Goal: Transaction & Acquisition: Purchase product/service

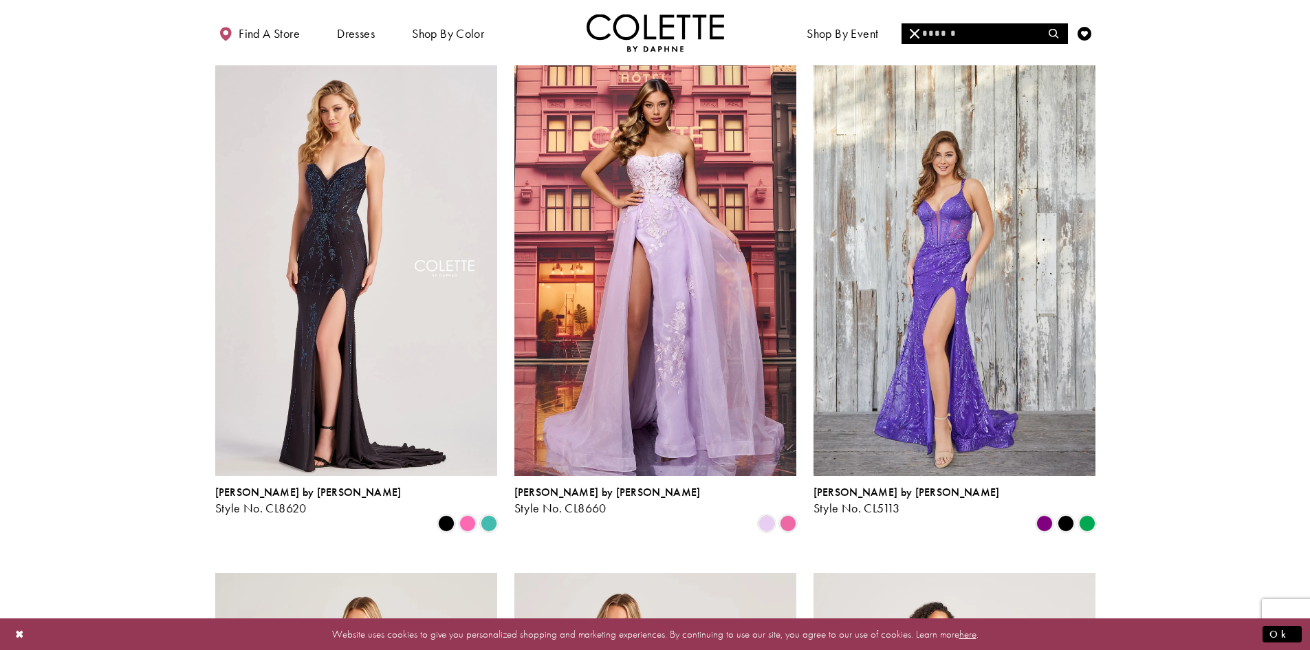
click at [951, 30] on input "Search" at bounding box center [985, 33] width 166 height 21
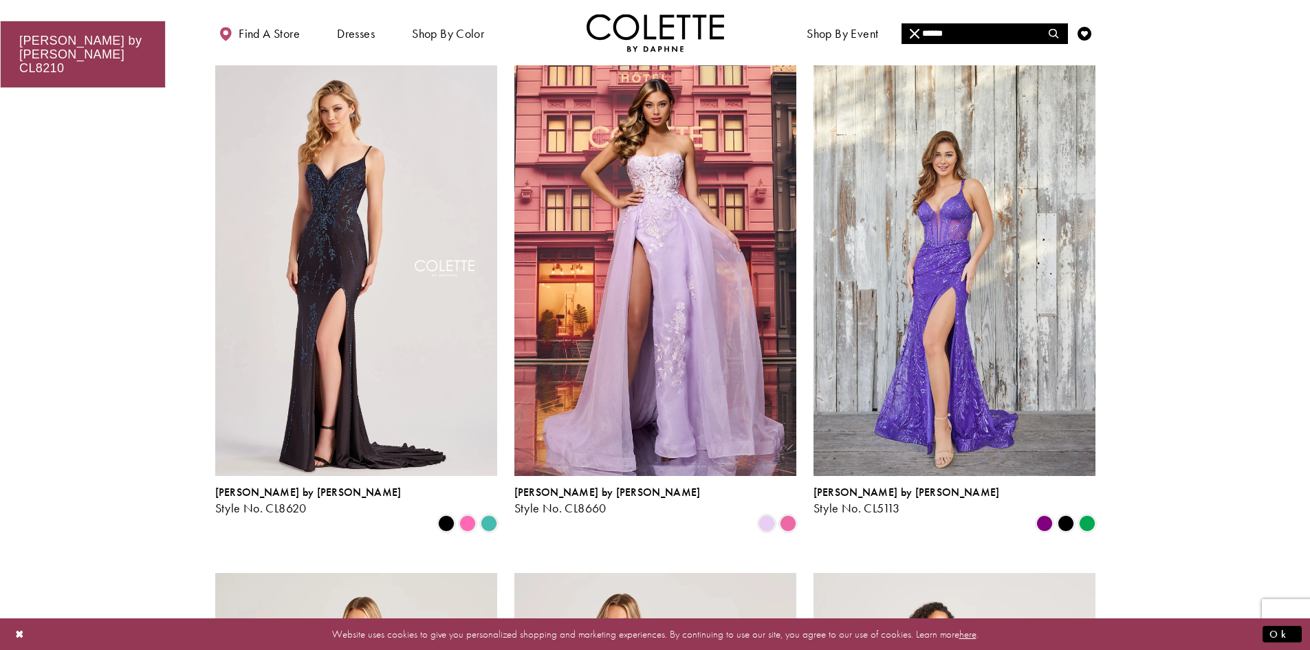
type input "******"
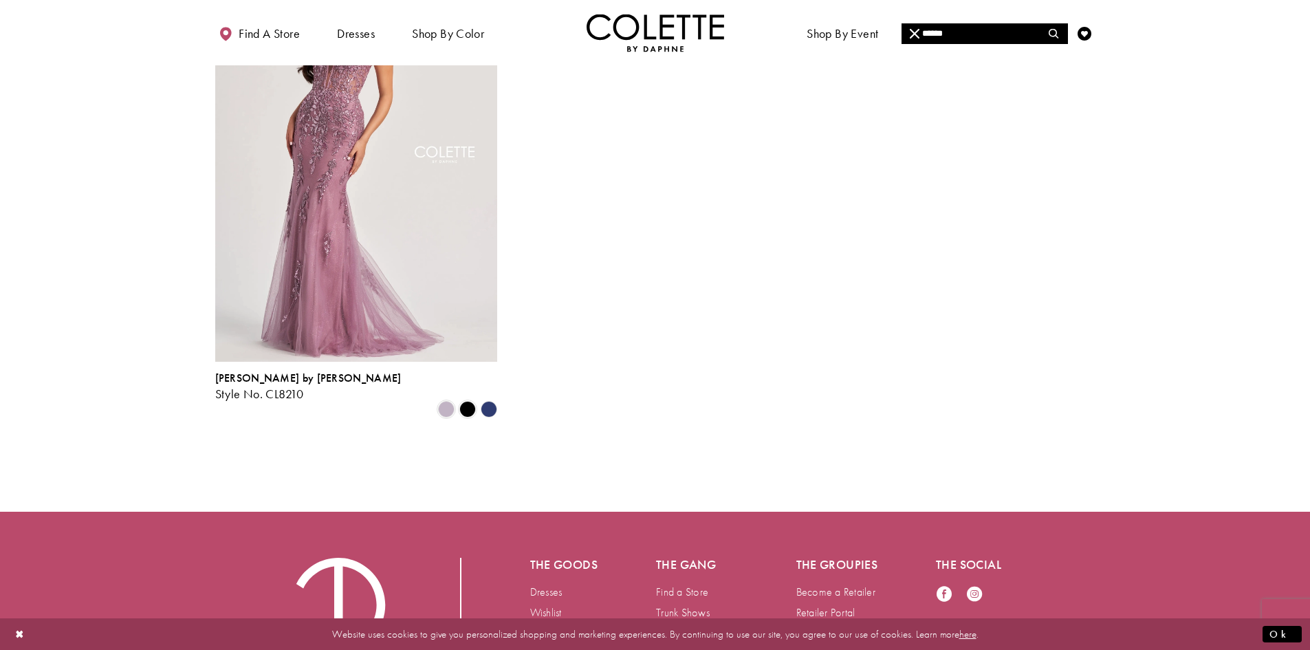
scroll to position [69, 0]
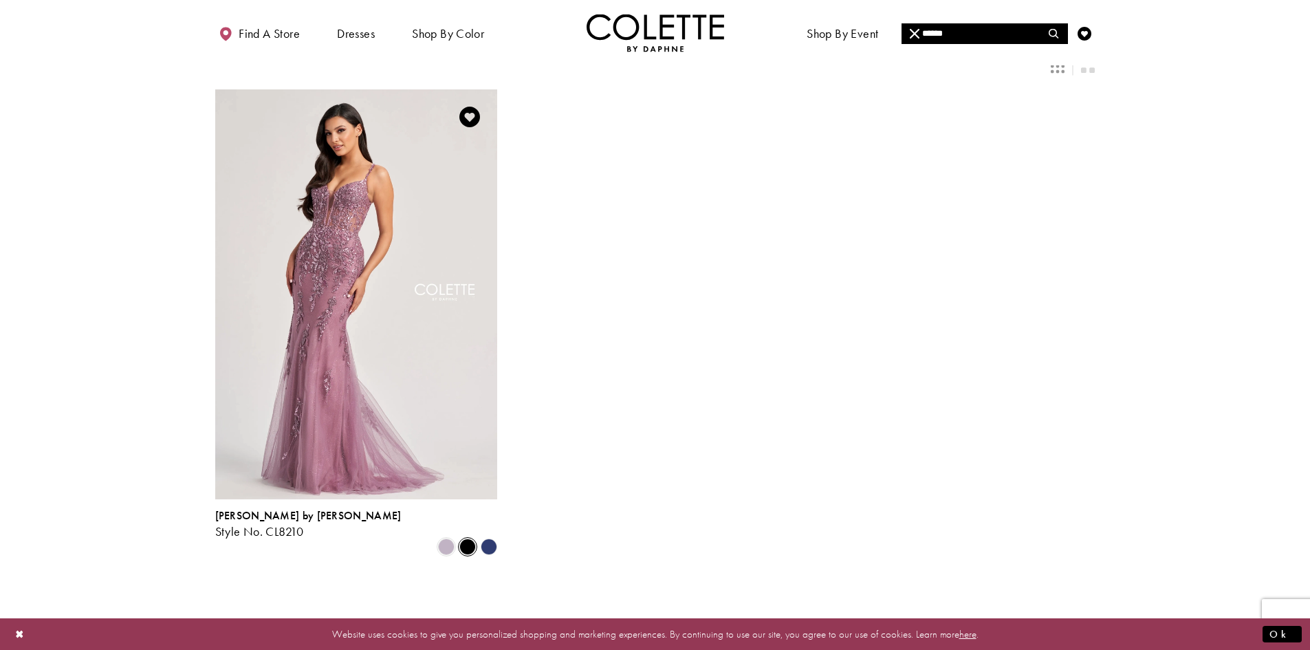
click at [471, 539] on span "Product List" at bounding box center [468, 547] width 17 height 17
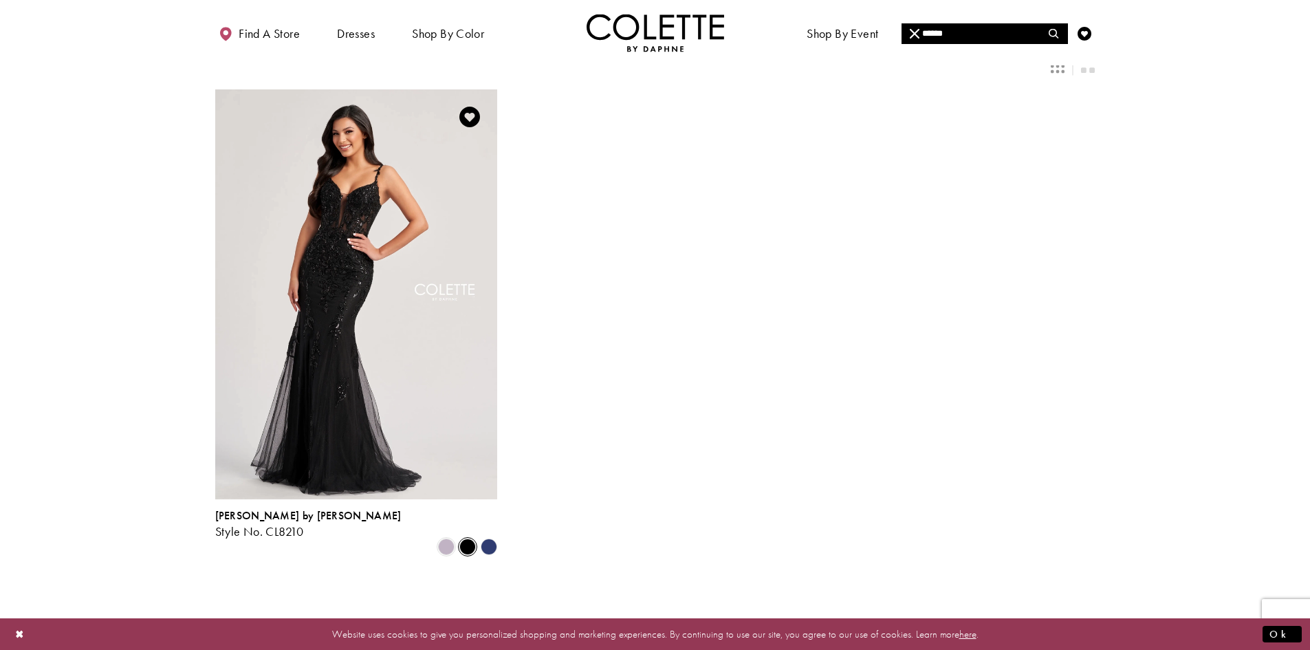
click at [490, 537] on polygon "Product List" at bounding box center [488, 547] width 21 height 21
click at [488, 537] on polygon "Product List" at bounding box center [488, 547] width 21 height 21
click at [449, 539] on span "Product List" at bounding box center [446, 547] width 17 height 17
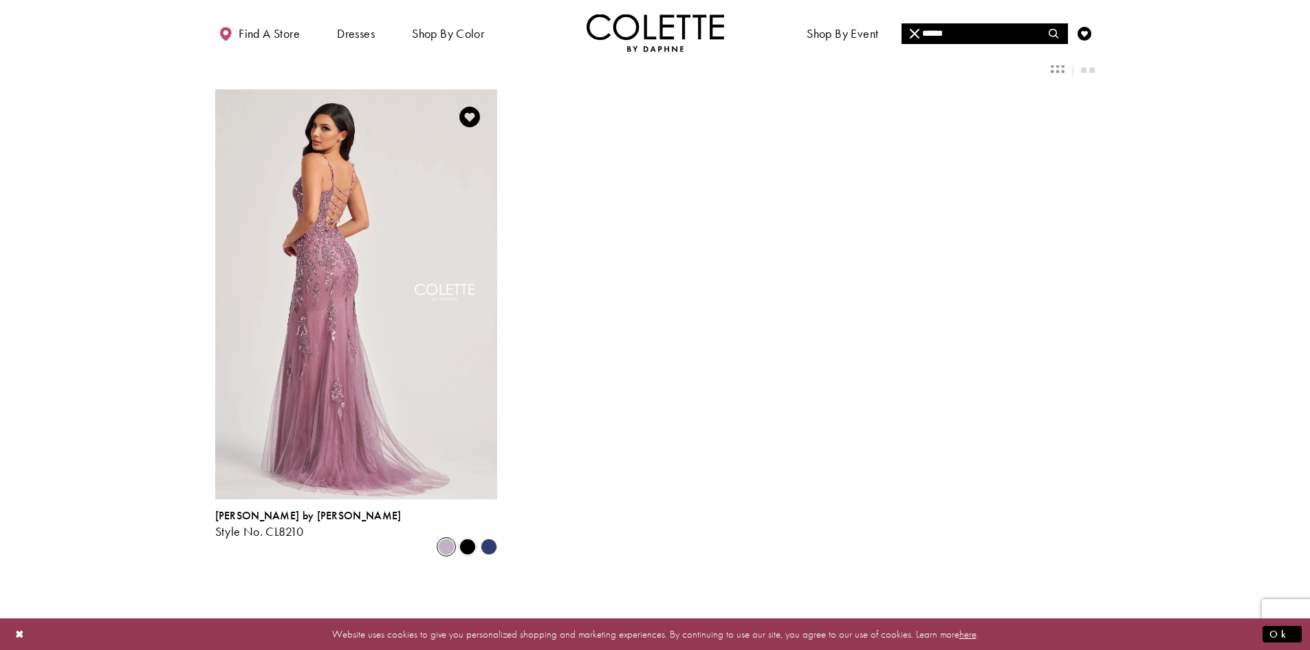
click at [406, 298] on img "Visit Colette by Daphne Style No. CL8210 Page" at bounding box center [356, 294] width 282 height 410
